Goal: Navigation & Orientation: Find specific page/section

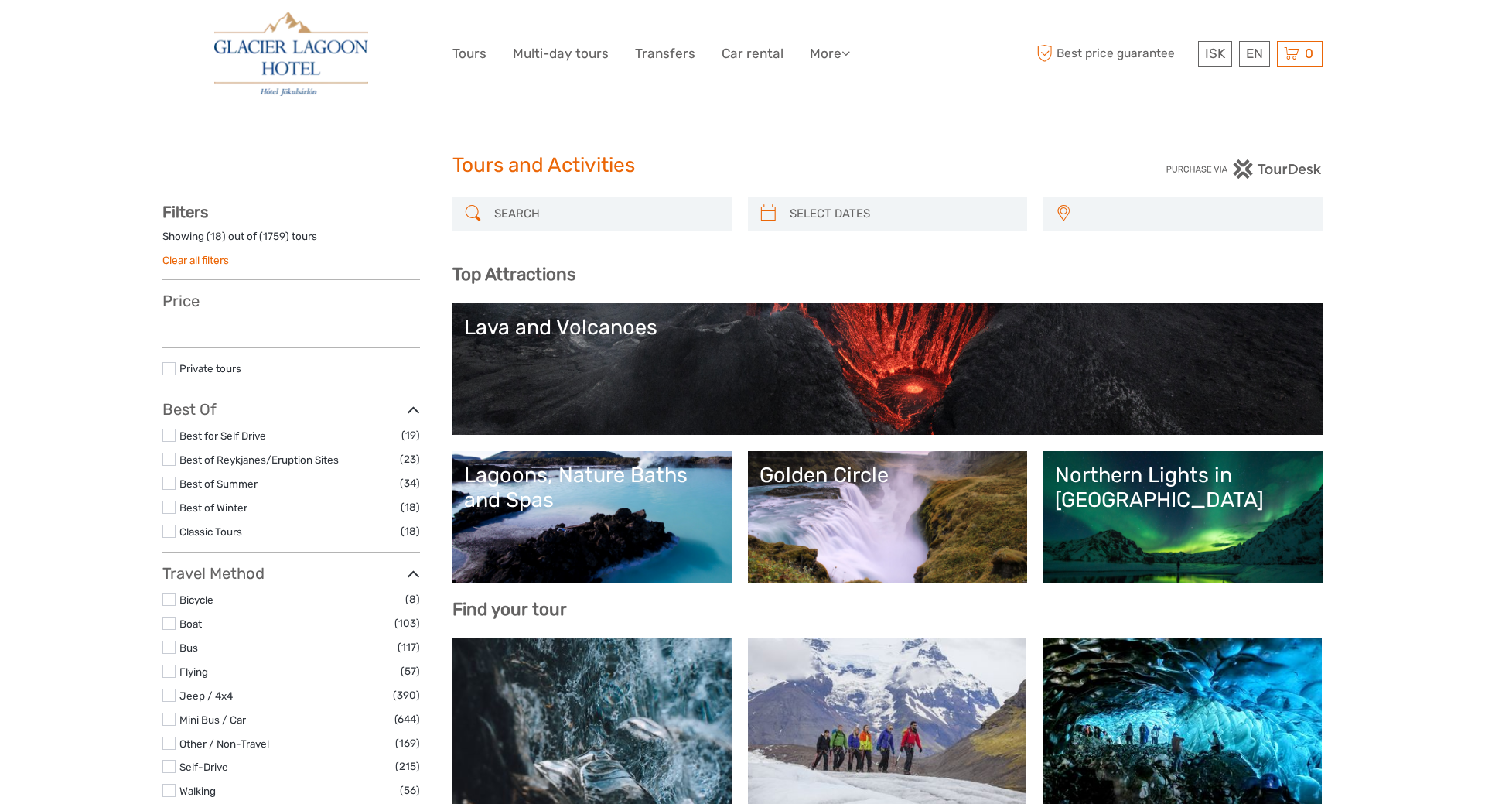
select select
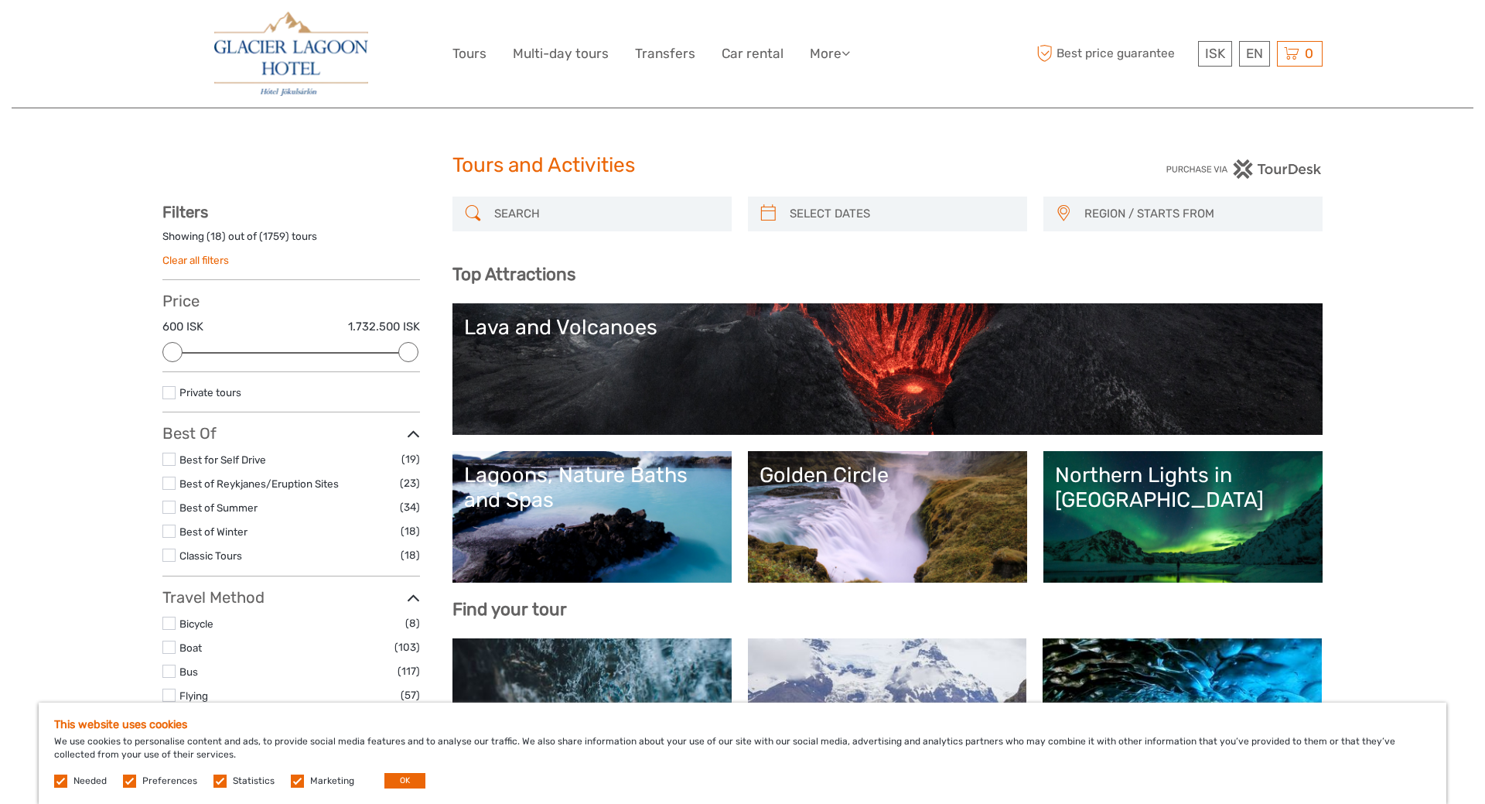
click at [831, 514] on link "Golden Circle" at bounding box center [888, 517] width 256 height 108
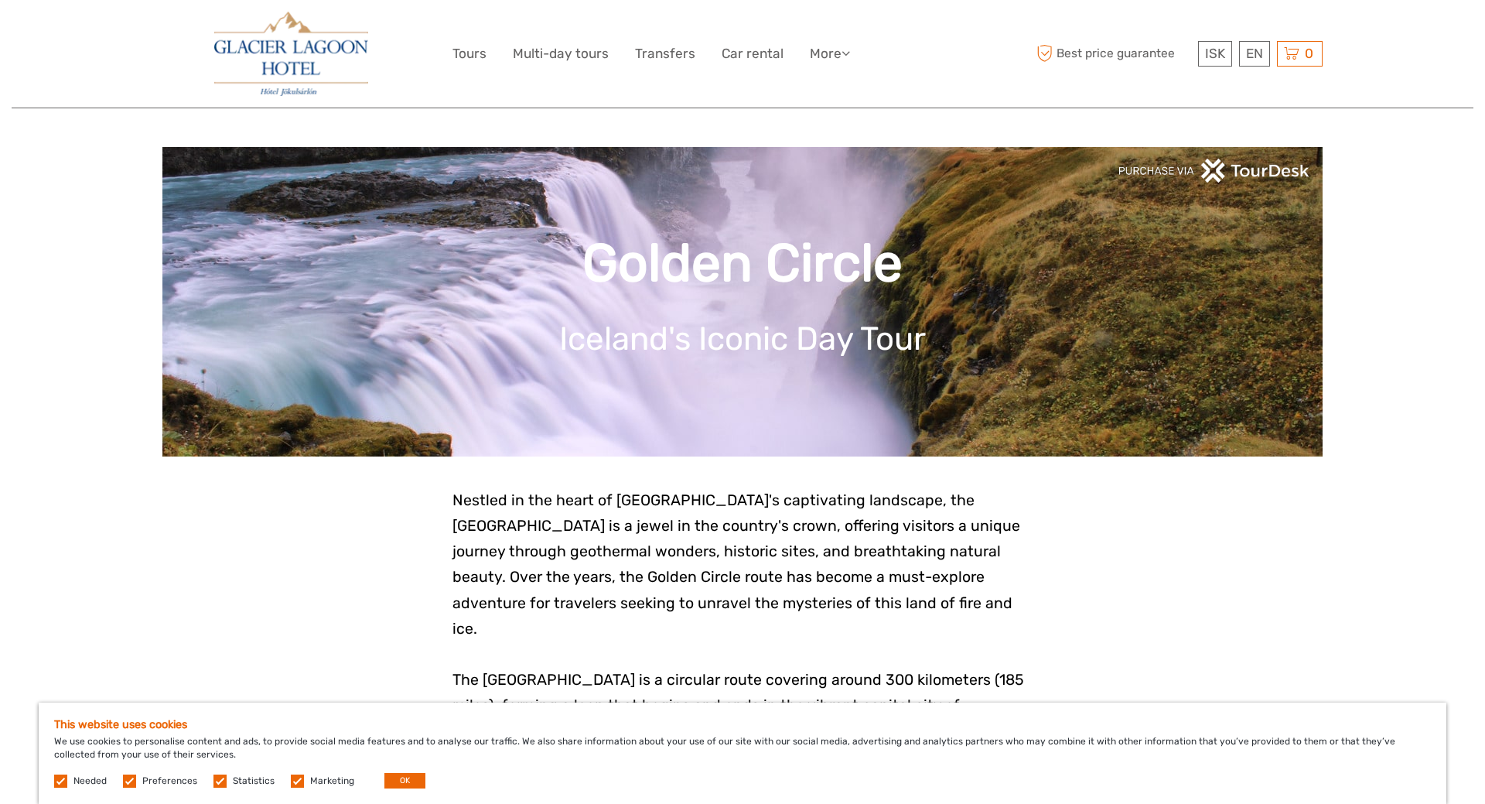
click at [299, 38] on img at bounding box center [290, 54] width 153 height 84
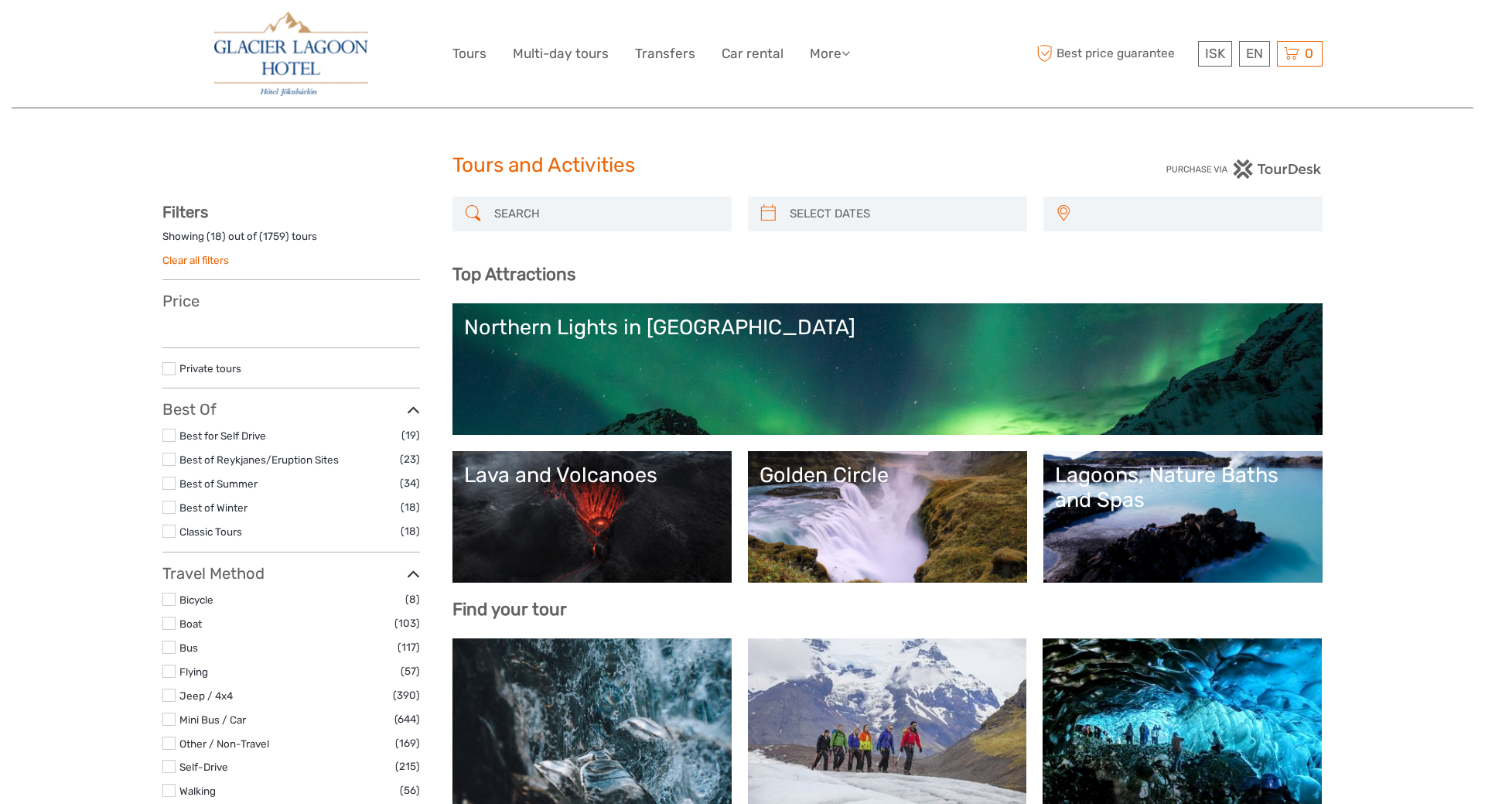
select select
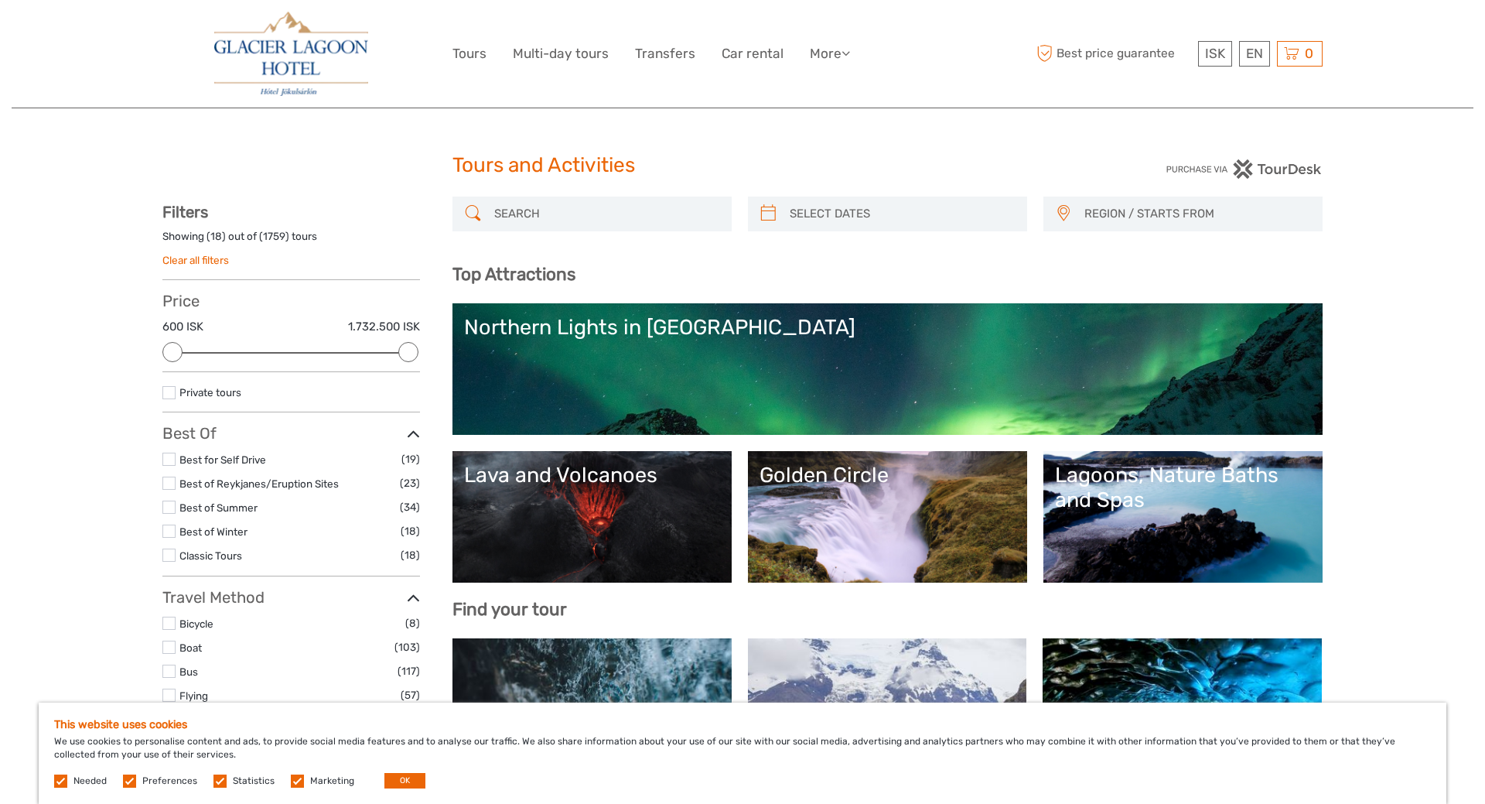
click at [278, 47] on img at bounding box center [290, 54] width 153 height 84
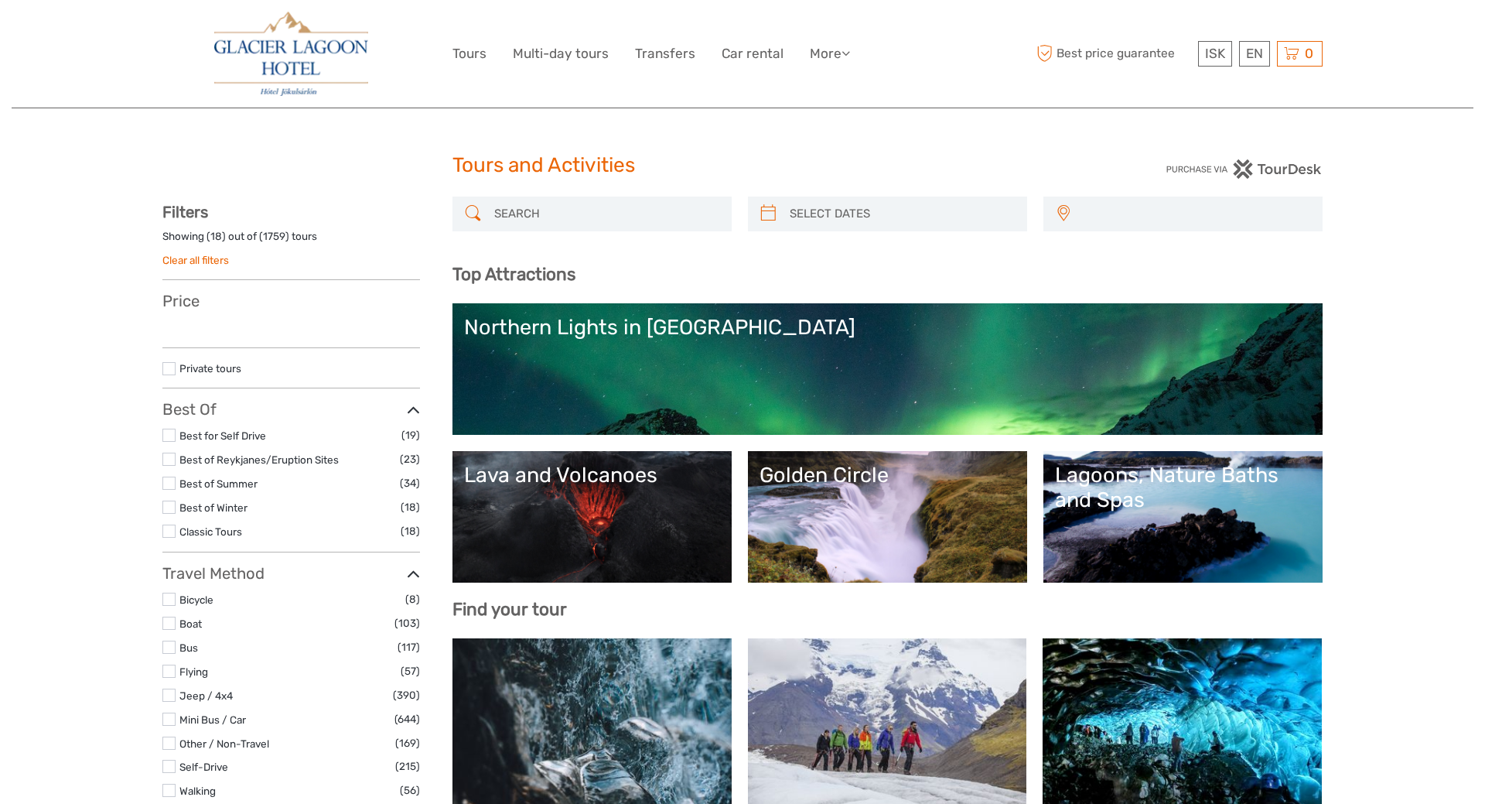
select select
